Goal: Transaction & Acquisition: Purchase product/service

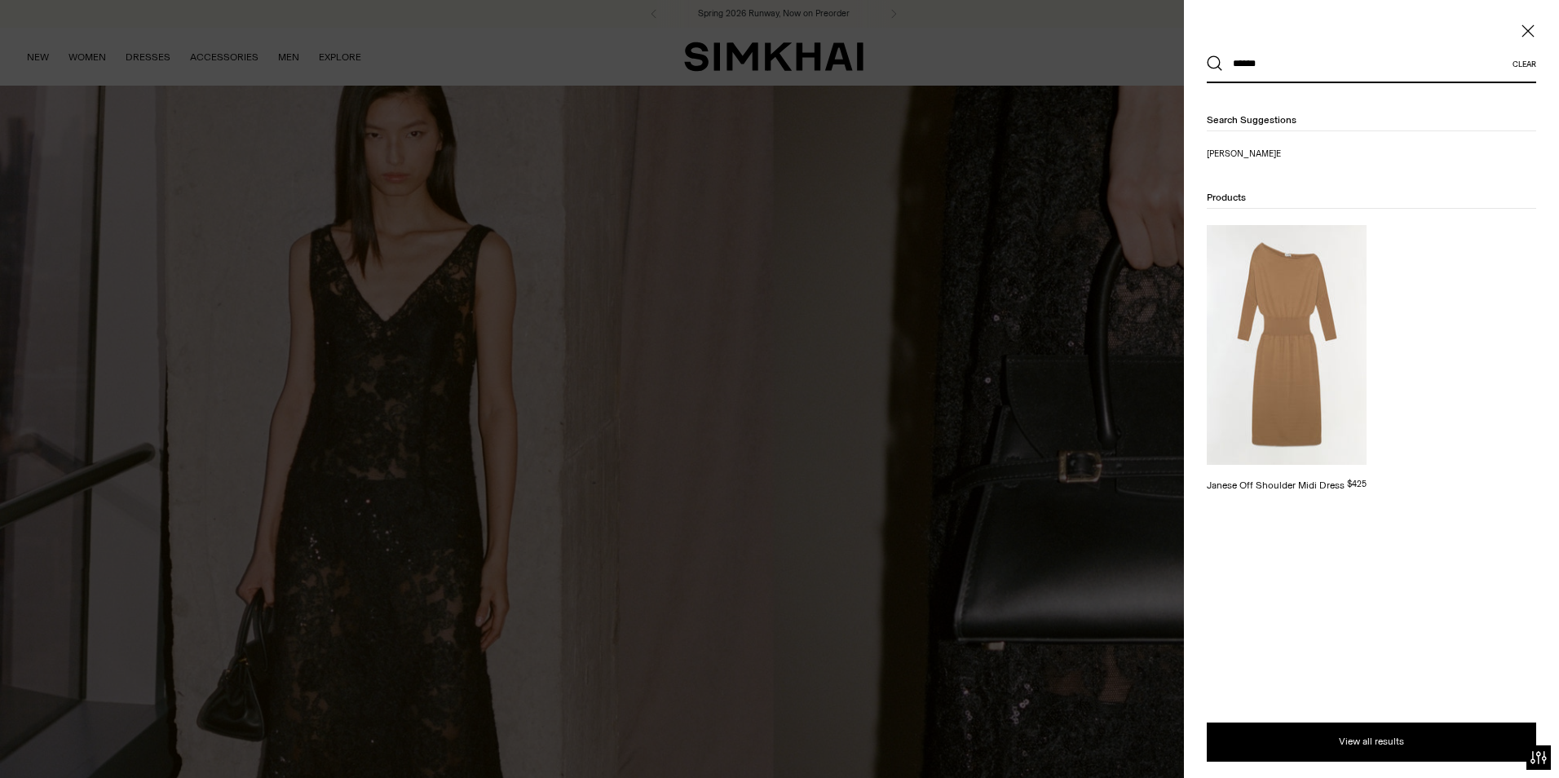
click at [1306, 332] on img at bounding box center [1286, 345] width 160 height 240
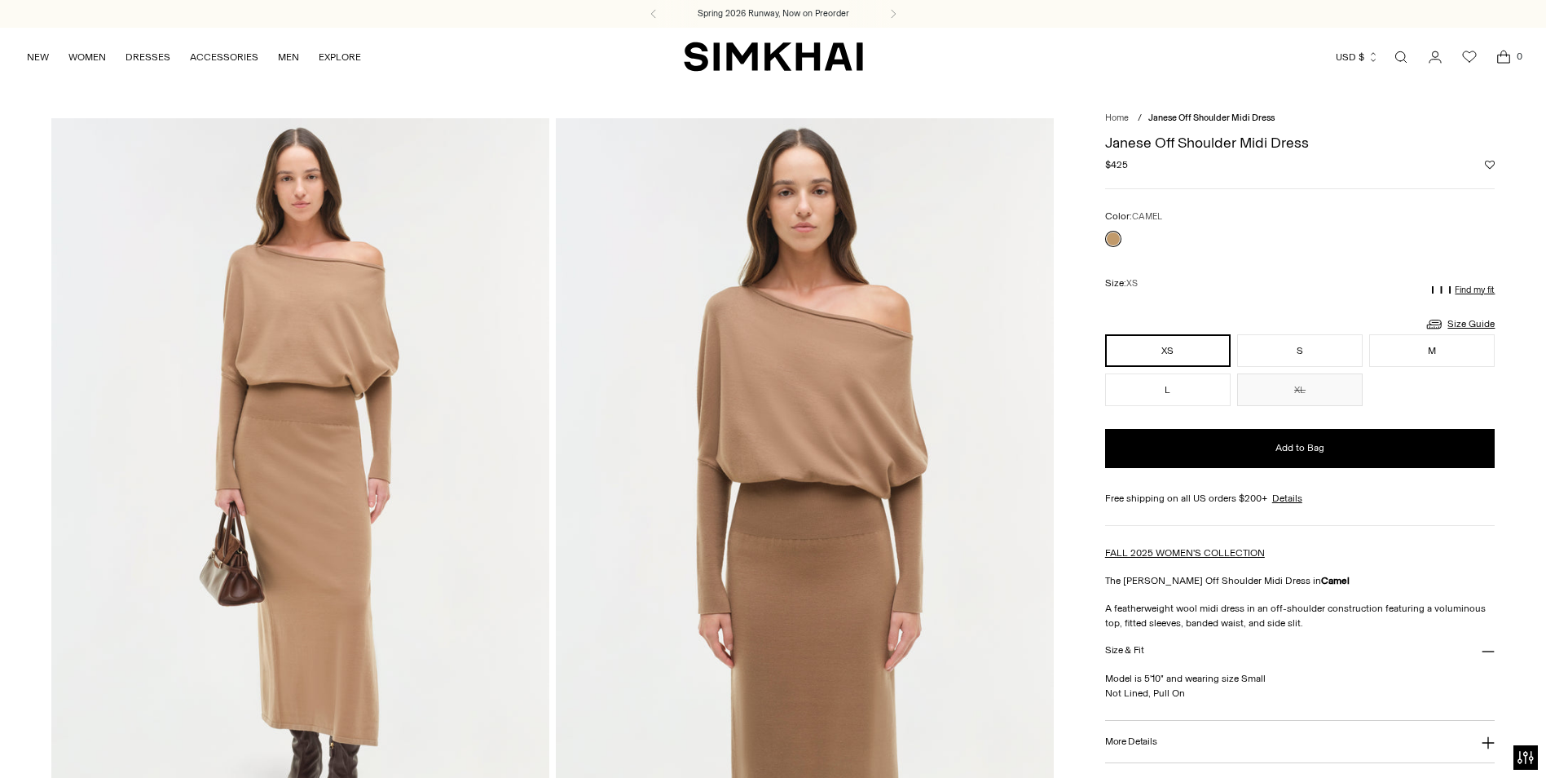
click at [1166, 730] on button "More Details" at bounding box center [1300, 742] width 390 height 42
